Goal: Navigation & Orientation: Find specific page/section

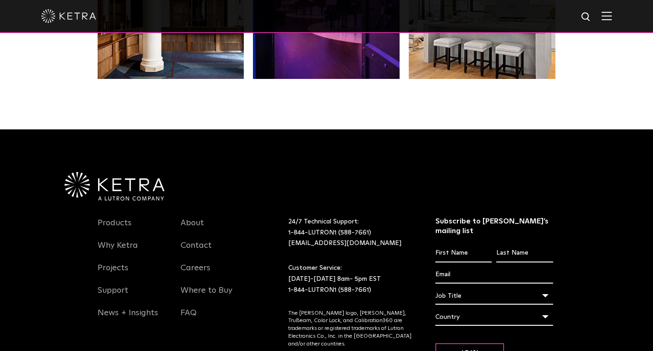
scroll to position [1927, 0]
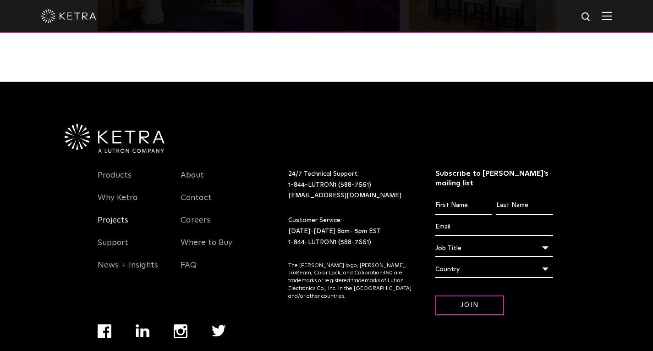
click at [110, 215] on link "Projects" at bounding box center [113, 225] width 31 height 21
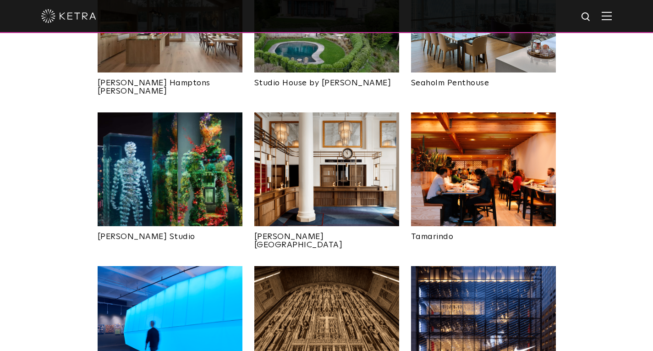
scroll to position [455, 0]
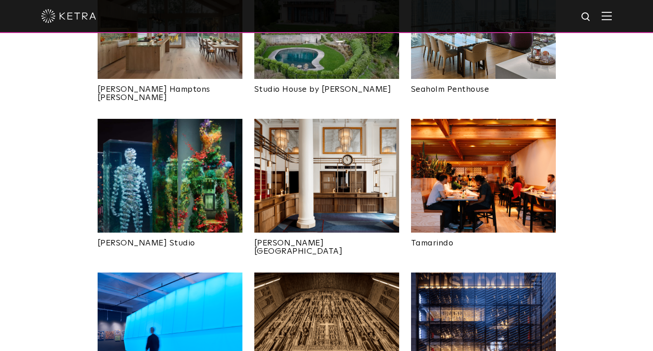
click at [190, 177] on img at bounding box center [170, 176] width 145 height 114
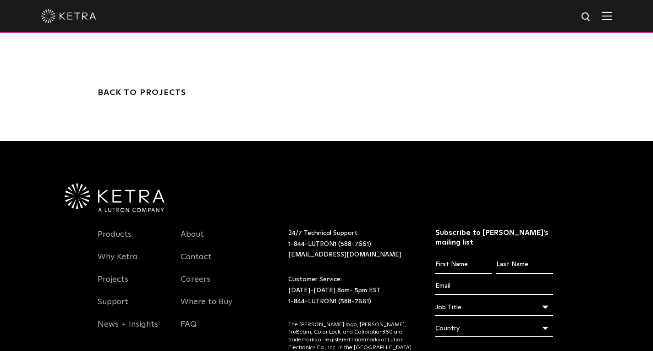
scroll to position [2983, 0]
